Goal: Transaction & Acquisition: Book appointment/travel/reservation

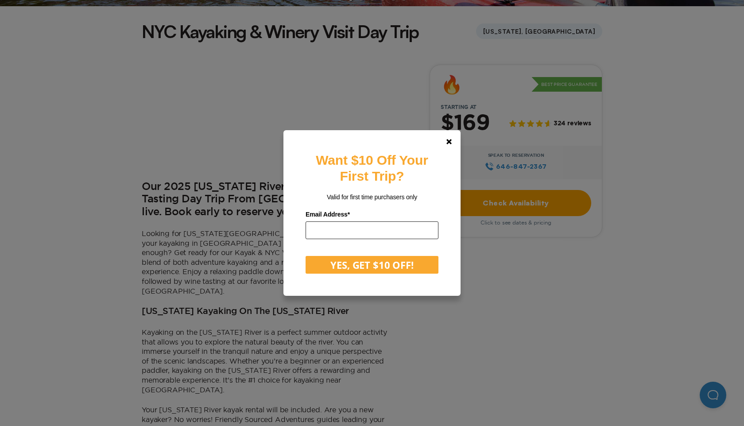
click at [371, 233] on input "email" at bounding box center [372, 230] width 133 height 18
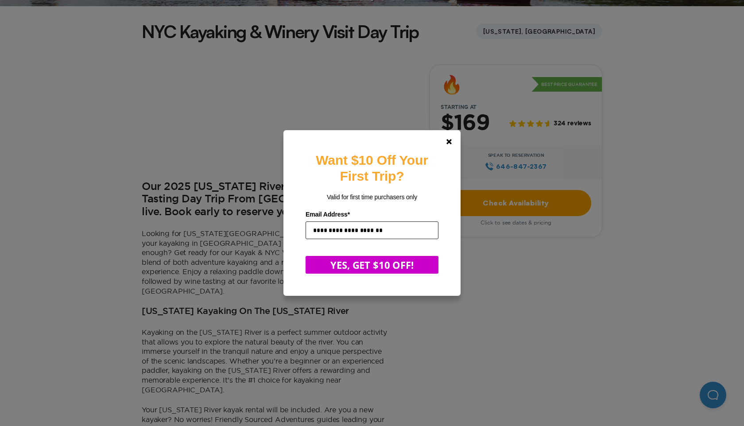
type input "**********"
click at [384, 261] on button "YES, GET $10 OFF!" at bounding box center [372, 265] width 133 height 18
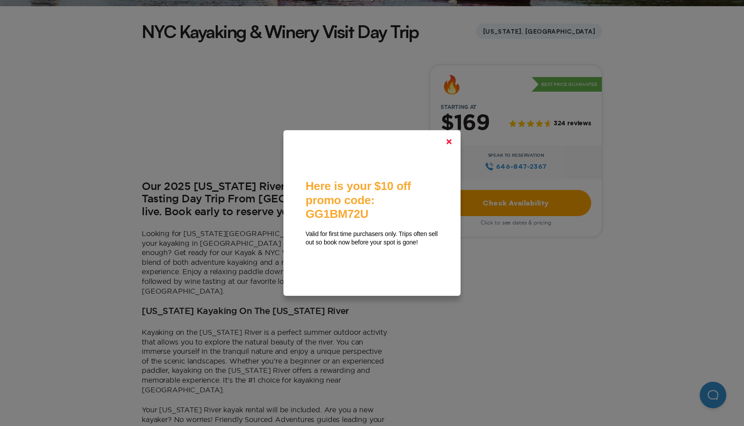
click at [448, 143] on icon at bounding box center [448, 141] width 5 height 5
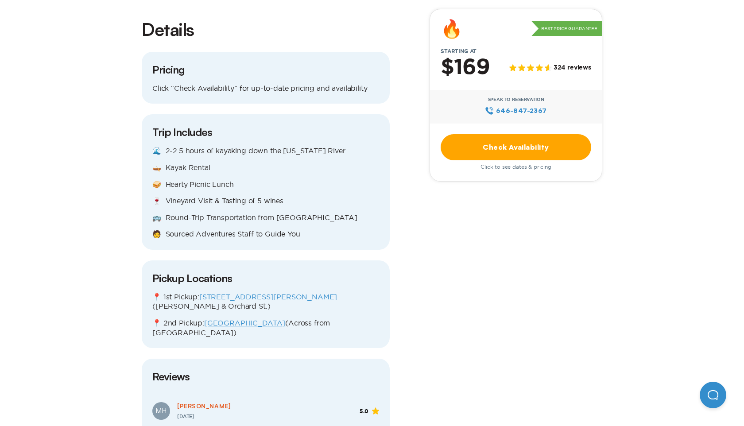
scroll to position [978, 0]
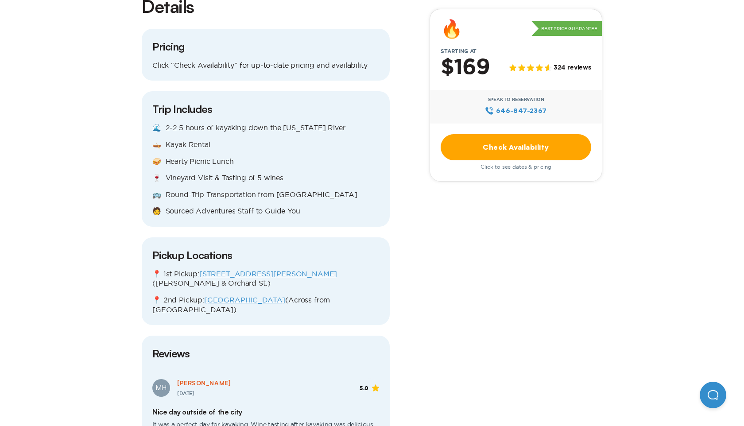
click at [463, 151] on link "Check Availability" at bounding box center [516, 147] width 151 height 26
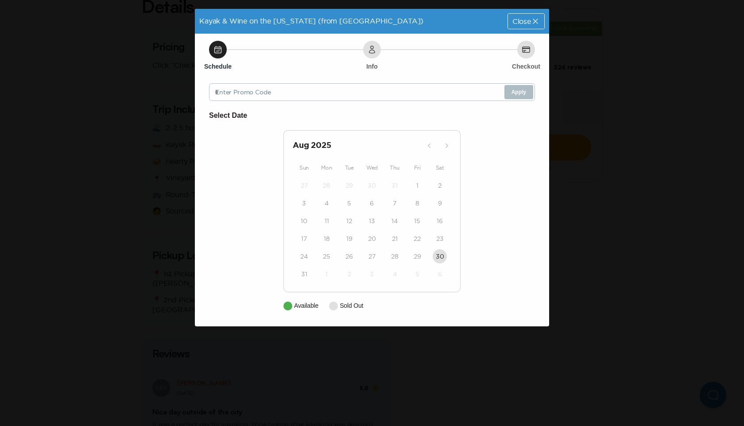
click at [304, 152] on div "[DATE] Sun Mon Tue Wed Thu Fri Sat 27 28 29 30 31 1 2 3 4 5 6 7 8 9 10 11 12 13…" at bounding box center [371, 211] width 177 height 162
click at [527, 18] on span "Close" at bounding box center [521, 21] width 19 height 7
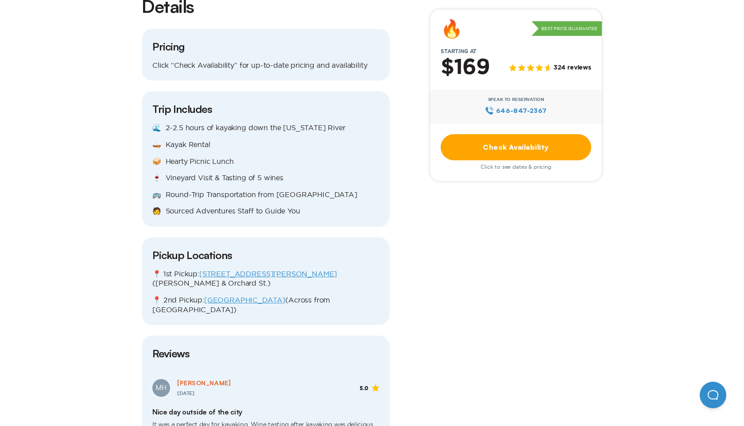
click at [491, 147] on link "Check Availability" at bounding box center [516, 147] width 151 height 26
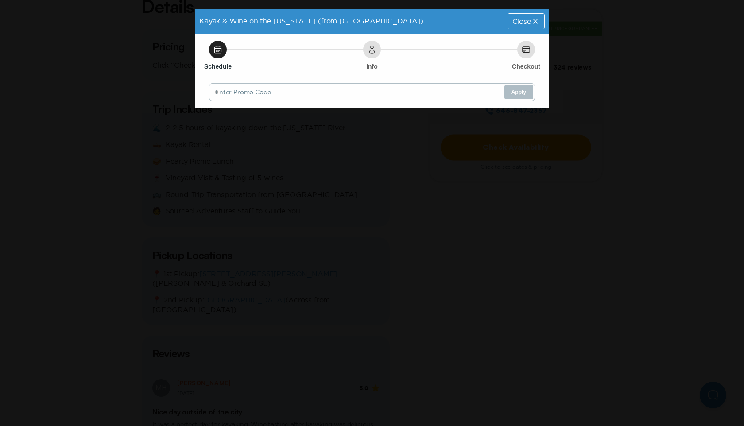
scroll to position [0, 0]
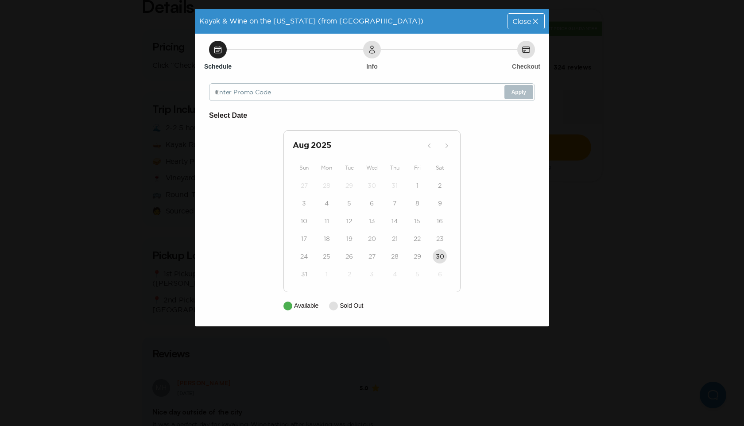
click at [534, 20] on icon at bounding box center [535, 21] width 5 height 5
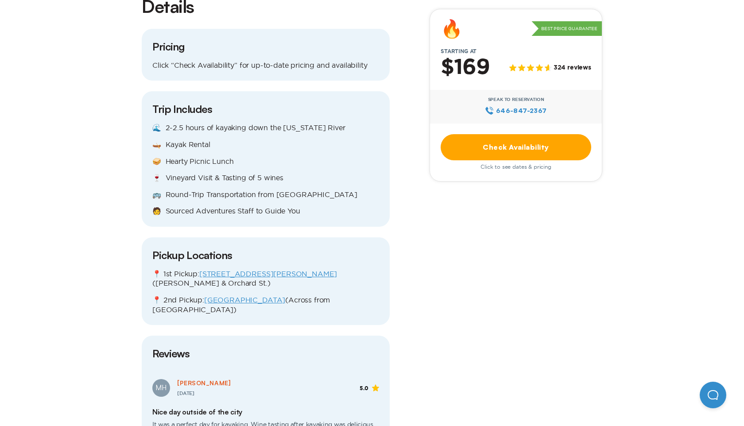
click at [512, 107] on span "646‍-847‍-2367" at bounding box center [521, 111] width 51 height 10
